Goal: Task Accomplishment & Management: Use online tool/utility

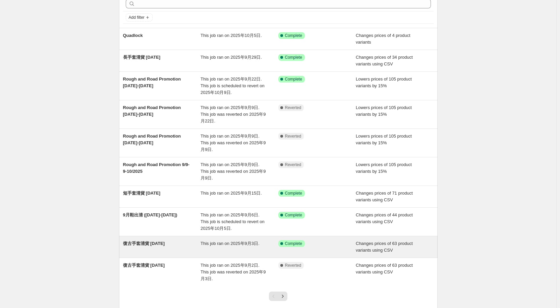
scroll to position [34, 0]
click at [161, 240] on span "復古手套清貨 [DATE]" at bounding box center [144, 242] width 42 height 5
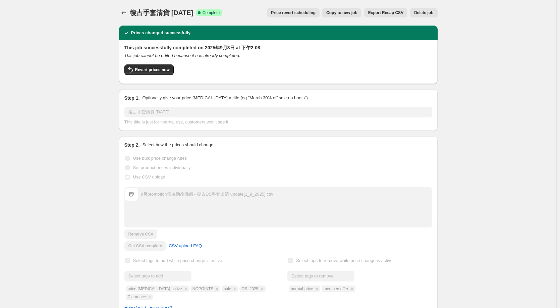
click at [67, 112] on div "復古手套清貨 Sept 2025. This page is ready 復古手套清貨 Sept 2025 Success Complete Complete…" at bounding box center [278, 302] width 556 height 605
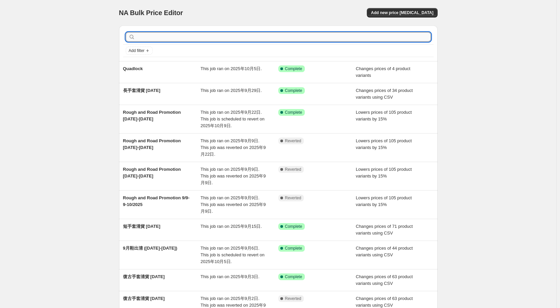
click at [170, 38] on input "text" at bounding box center [283, 36] width 294 height 9
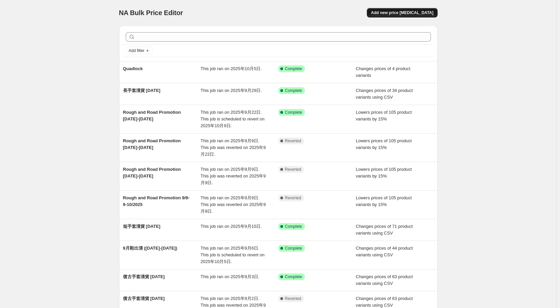
click at [402, 11] on span "Add new price [MEDICAL_DATA]" at bounding box center [402, 12] width 62 height 5
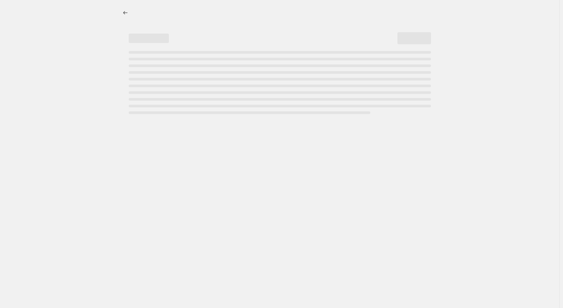
select select "percentage"
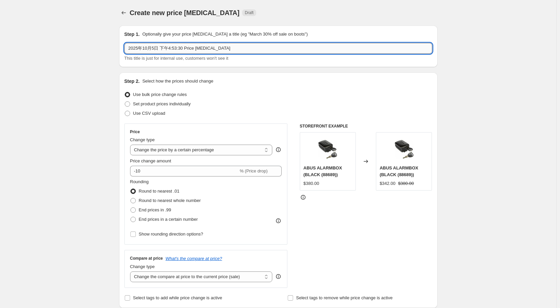
click at [238, 47] on input "2025年10月5日 下午4:53:30 Price change job" at bounding box center [278, 48] width 308 height 11
type input "MIO Helmet Cam"
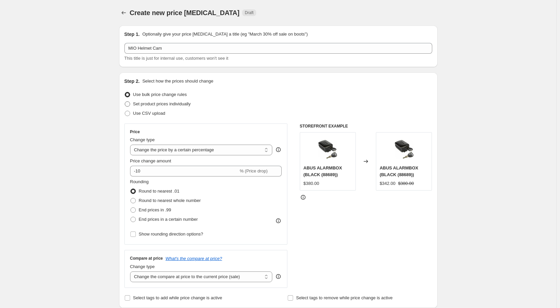
click at [135, 106] on span "Set product prices individually" at bounding box center [162, 103] width 58 height 5
click at [125, 102] on input "Set product prices individually" at bounding box center [125, 101] width 0 height 0
radio input "true"
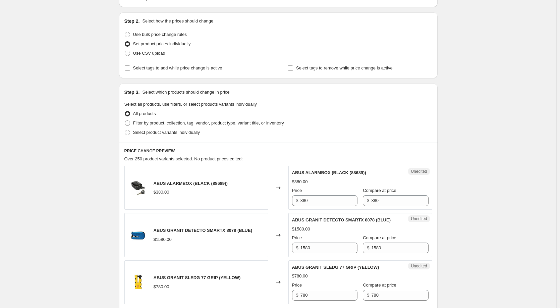
scroll to position [67, 0]
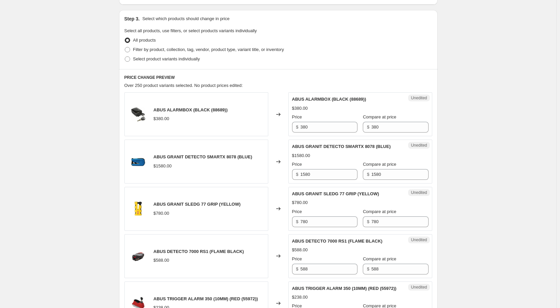
scroll to position [134, 0]
click at [130, 59] on span at bounding box center [127, 58] width 6 height 6
click at [125, 56] on input "Select product variants individually" at bounding box center [125, 56] width 0 height 0
radio input "true"
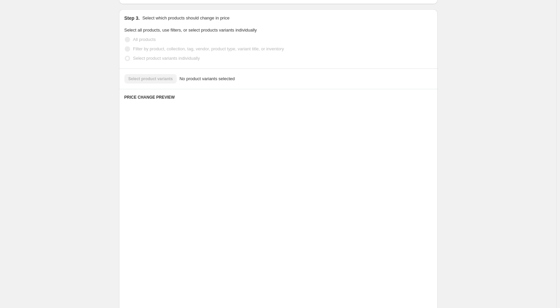
scroll to position [44, 0]
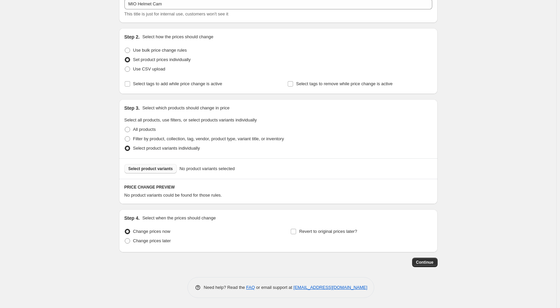
click at [162, 167] on span "Select product variants" at bounding box center [150, 168] width 45 height 5
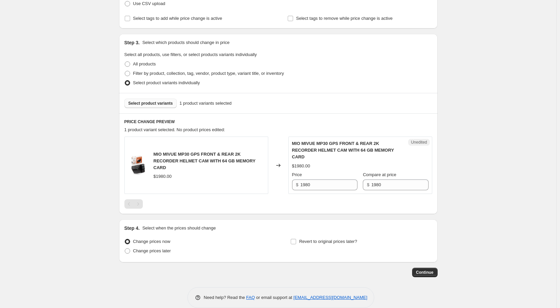
scroll to position [111, 0]
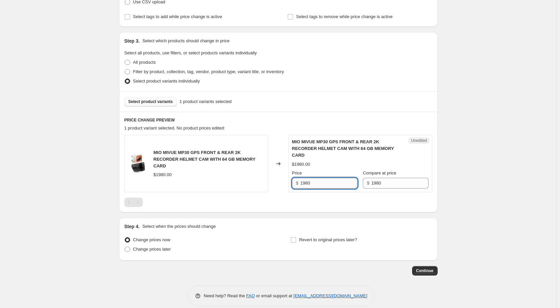
click at [337, 179] on input "1980" at bounding box center [328, 183] width 57 height 11
type input "1380"
click at [470, 177] on div "Create new price change job. This page is ready Create new price change job Dra…" at bounding box center [278, 103] width 556 height 428
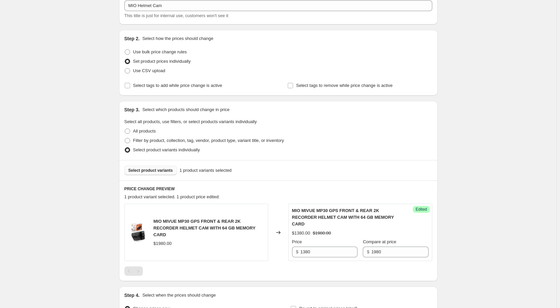
scroll to position [113, 0]
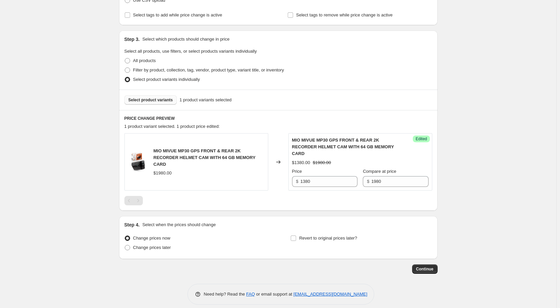
click at [473, 186] on div "Create new price change job. This page is ready Create new price change job Dra…" at bounding box center [278, 101] width 556 height 428
drag, startPoint x: 423, startPoint y: 261, endPoint x: 523, endPoint y: 212, distance: 110.8
click at [523, 212] on div "Create new price change job. This page is ready Create new price change job Dra…" at bounding box center [278, 101] width 556 height 428
click at [428, 266] on span "Continue" at bounding box center [424, 268] width 17 height 5
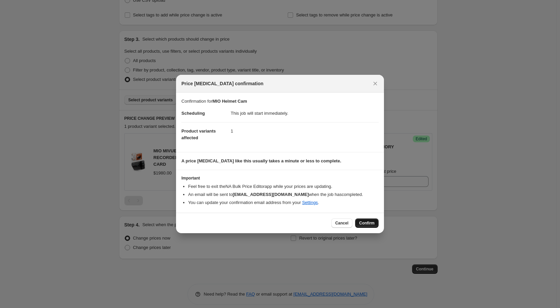
click at [370, 223] on span "Confirm" at bounding box center [366, 222] width 15 height 5
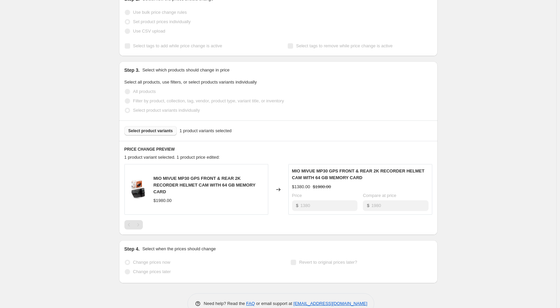
click at [486, 160] on div "MIO Helmet Cam. This page is ready MIO Helmet Cam Info Incomplete Queued Price …" at bounding box center [278, 105] width 556 height 437
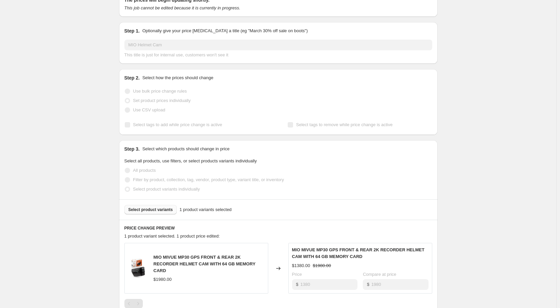
scroll to position [0, 0]
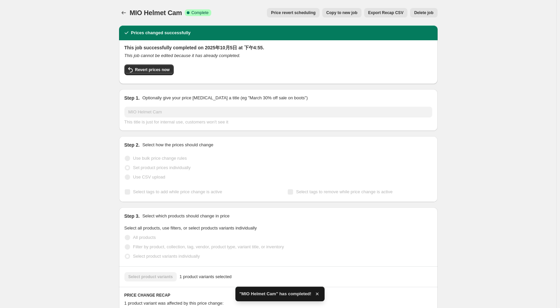
click at [472, 159] on div "MIO Helmet Cam. This page is ready MIO Helmet Cam Success Complete Complete Pri…" at bounding box center [278, 235] width 556 height 470
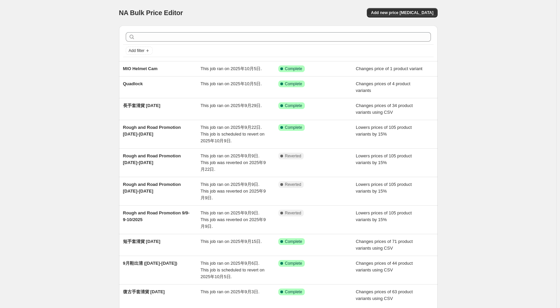
click at [66, 103] on div "NA Bulk Price Editor. This page is ready NA Bulk Price Editor Add new price [ME…" at bounding box center [278, 186] width 556 height 372
click at [52, 33] on div "NA Bulk Price Editor. This page is ready NA Bulk Price Editor Add new price [ME…" at bounding box center [278, 186] width 556 height 372
